Goal: Transaction & Acquisition: Purchase product/service

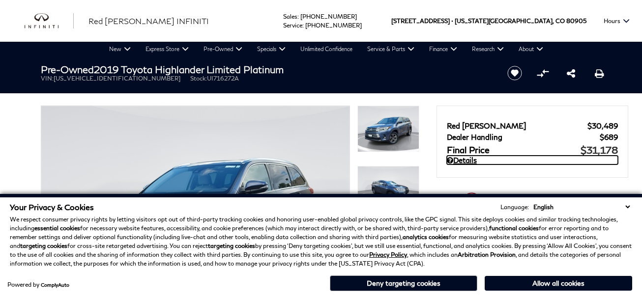
click at [478, 164] on link "Details" at bounding box center [532, 160] width 171 height 9
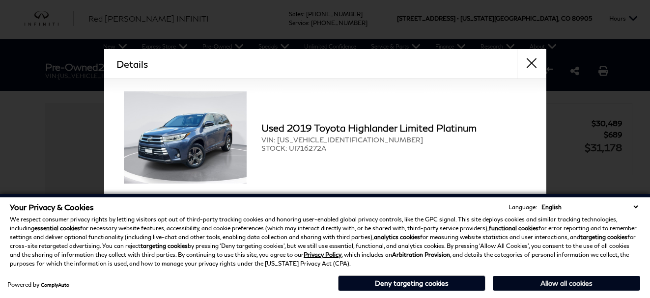
click at [565, 288] on button "Allow all cookies" at bounding box center [566, 283] width 147 height 15
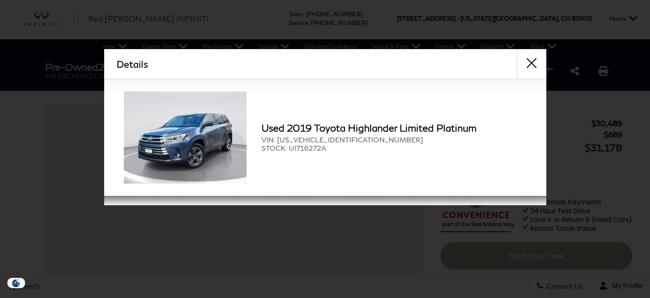
click at [603, 76] on div "Details Form Opened Details Used 2019 Toyota Highlander Limited Platinum VIN: 5…" at bounding box center [325, 127] width 650 height 156
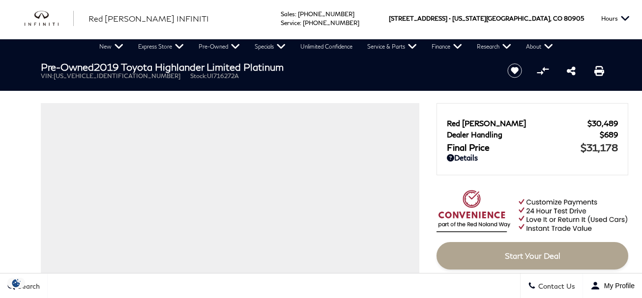
click at [40, 29] on div "Red [PERSON_NAME] INFINITI" at bounding box center [116, 19] width 209 height 42
click at [40, 26] on img "infiniti" at bounding box center [49, 19] width 49 height 16
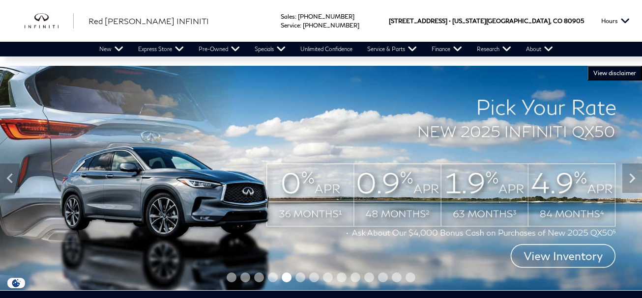
click at [250, 196] on img at bounding box center [321, 178] width 642 height 225
click at [249, 196] on img at bounding box center [321, 178] width 642 height 225
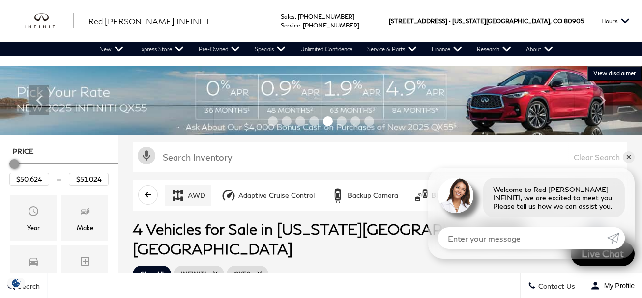
click at [191, 199] on div "AWD" at bounding box center [197, 195] width 18 height 9
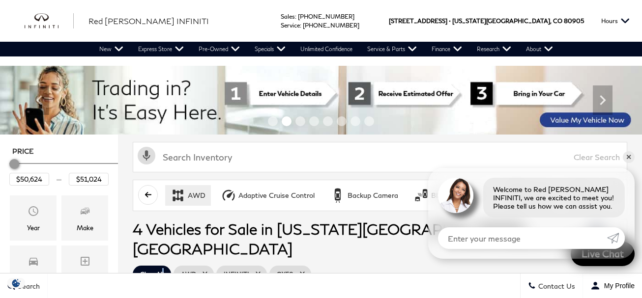
click at [162, 266] on link "Clear All" at bounding box center [152, 274] width 38 height 17
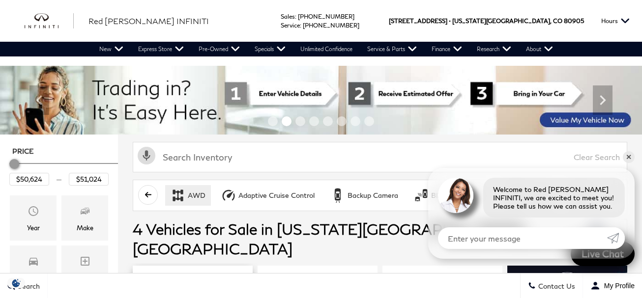
type input "$48,774"
type input "$93,034"
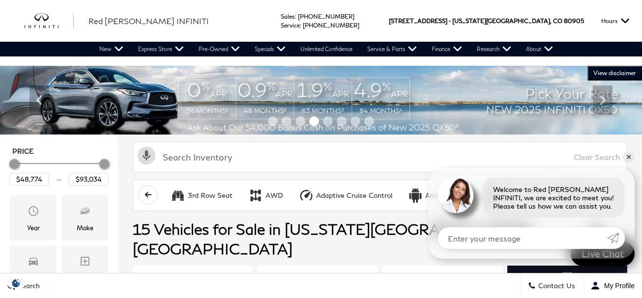
click at [161, 103] on img at bounding box center [321, 100] width 642 height 69
click at [162, 112] on img at bounding box center [321, 100] width 642 height 69
click at [165, 116] on div at bounding box center [321, 122] width 642 height 15
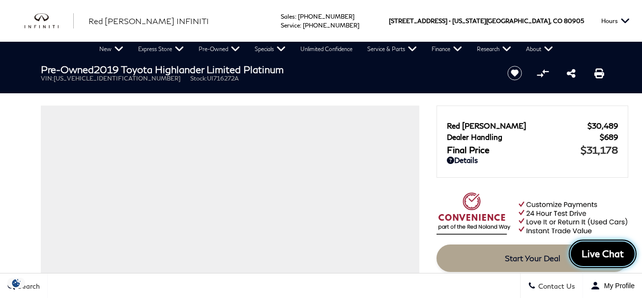
click at [594, 258] on span "Live Chat" at bounding box center [603, 254] width 52 height 12
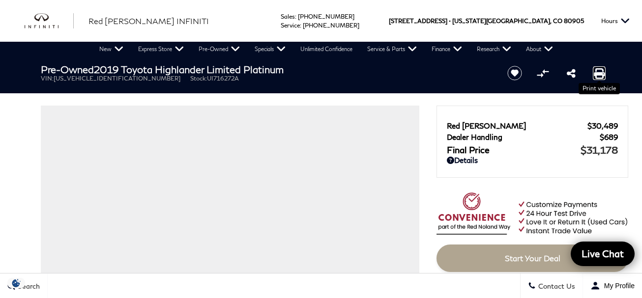
click at [597, 74] on icon "Print this Pre-Owned 2019 Toyota Highlander Limited Platinum" at bounding box center [599, 73] width 11 height 11
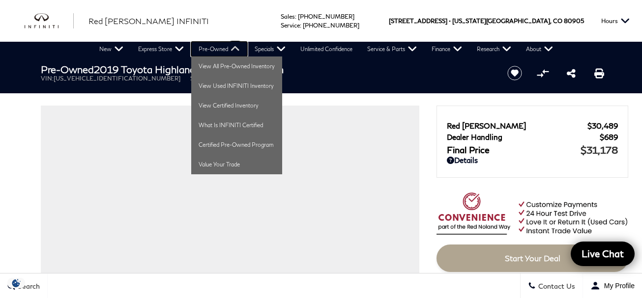
click at [212, 51] on link "Pre-Owned" at bounding box center [219, 49] width 56 height 15
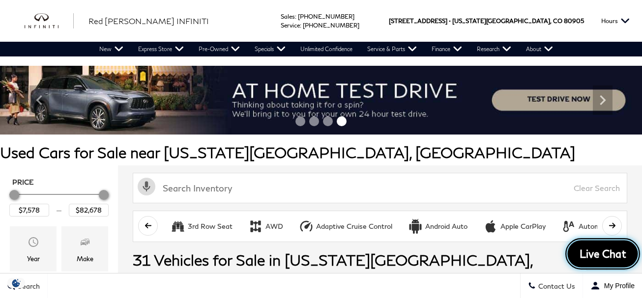
click at [601, 258] on span "Live Chat" at bounding box center [603, 254] width 58 height 14
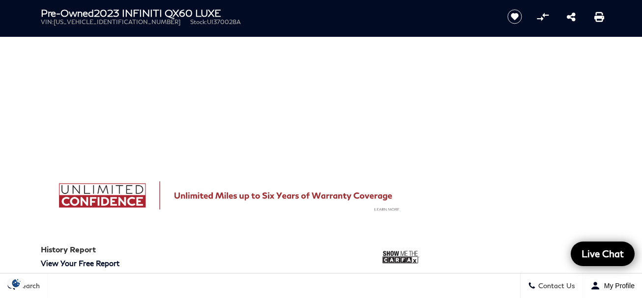
scroll to position [730, 0]
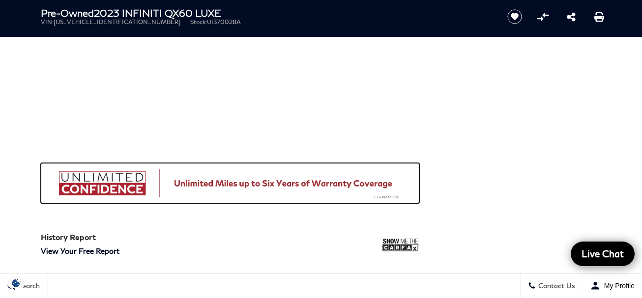
click at [293, 182] on img at bounding box center [230, 183] width 379 height 41
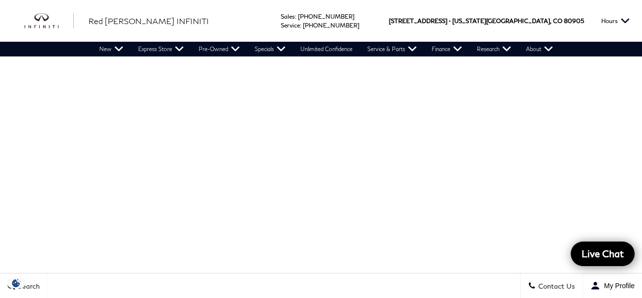
scroll to position [872, 0]
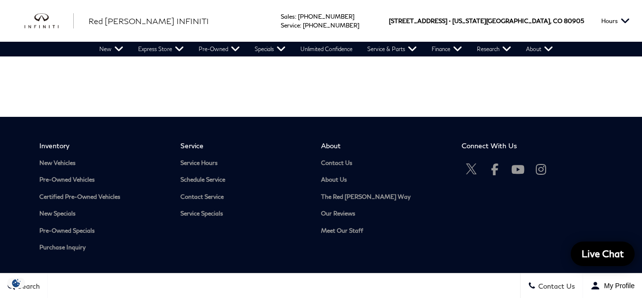
scroll to position [1072, 0]
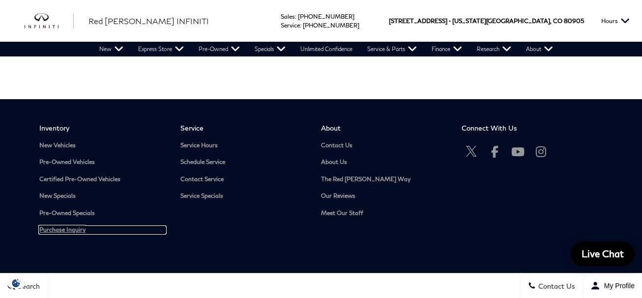
click at [53, 229] on link "Purchase Inquiry" at bounding box center [102, 230] width 126 height 7
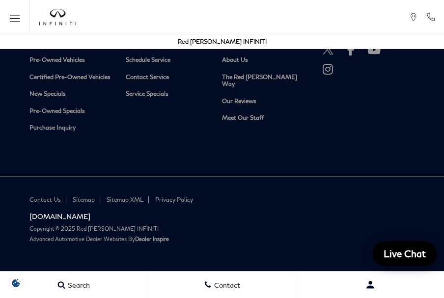
scroll to position [785, 0]
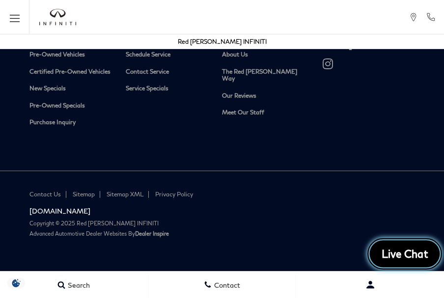
click at [399, 258] on span "Live Chat" at bounding box center [406, 254] width 58 height 14
